Goal: Check status: Check status

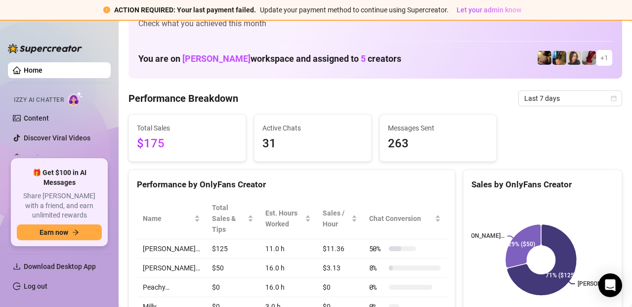
scroll to position [33, 0]
click at [553, 97] on span "Last 7 days" at bounding box center [571, 98] width 92 height 15
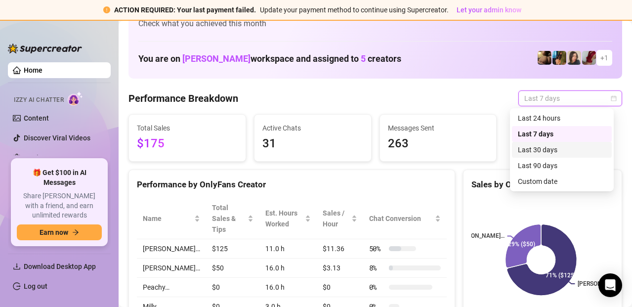
click at [546, 152] on div "Last 30 days" at bounding box center [562, 149] width 88 height 11
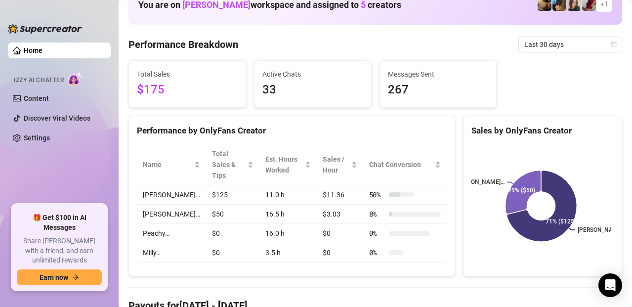
scroll to position [0, 0]
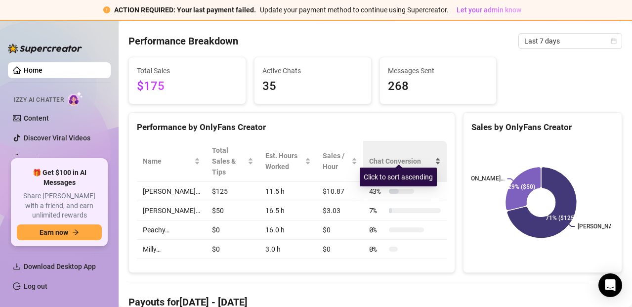
scroll to position [90, 0]
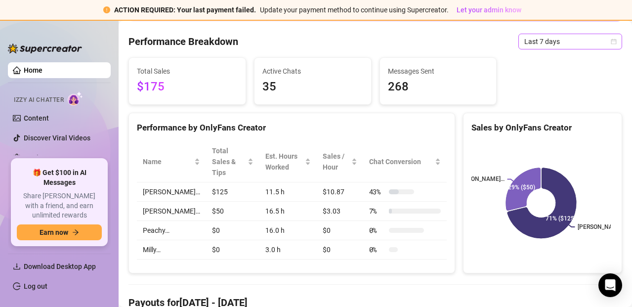
click at [563, 43] on span "Last 7 days" at bounding box center [571, 41] width 92 height 15
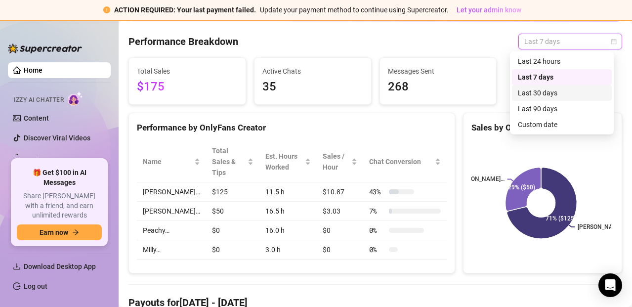
click at [544, 92] on div "Last 30 days" at bounding box center [562, 93] width 88 height 11
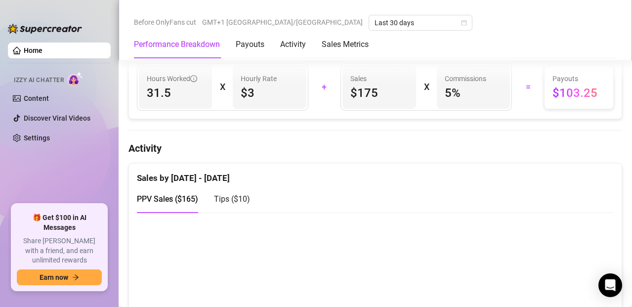
scroll to position [404, 0]
